Goal: Task Accomplishment & Management: Manage account settings

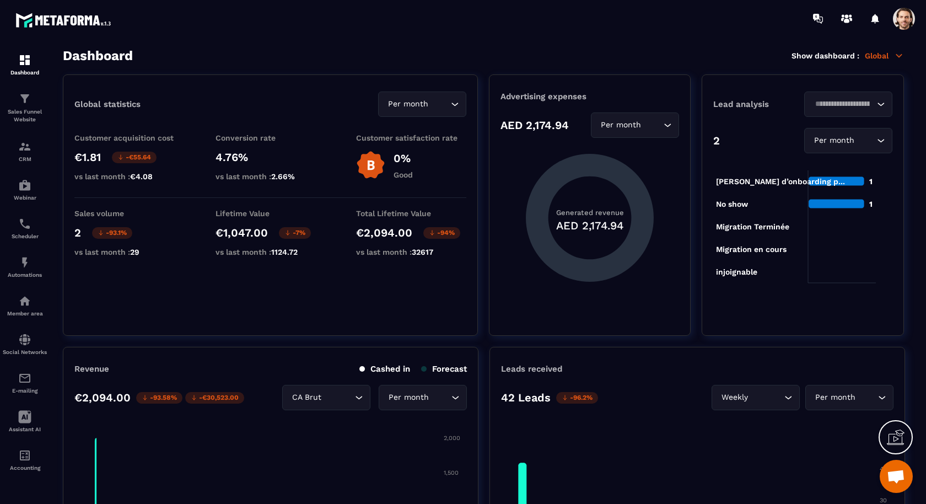
scroll to position [8, 0]
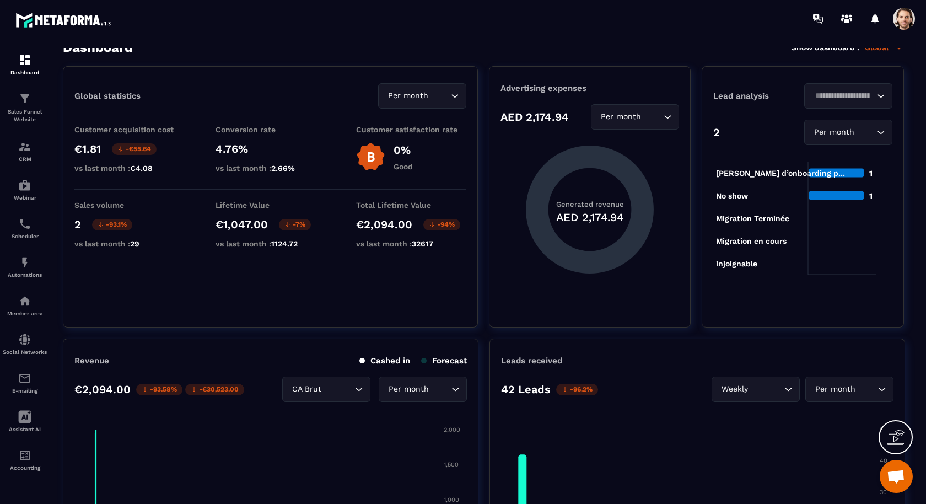
click at [905, 30] on div at bounding box center [527, 18] width 796 height 37
click at [905, 16] on span at bounding box center [904, 19] width 22 height 22
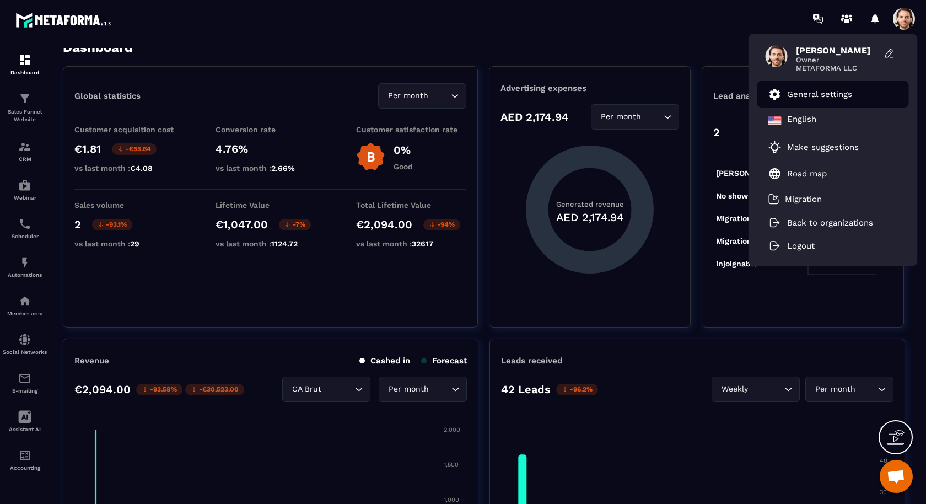
click at [796, 104] on li "General settings" at bounding box center [833, 94] width 152 height 26
click at [798, 95] on p "General settings" at bounding box center [819, 94] width 65 height 10
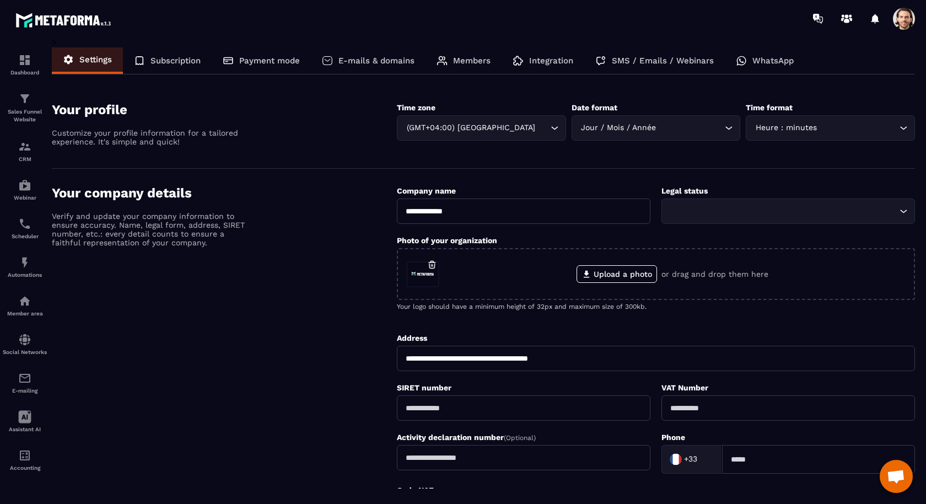
click at [690, 60] on p "SMS / Emails / Webinars" at bounding box center [663, 61] width 102 height 10
